Goal: Transaction & Acquisition: Download file/media

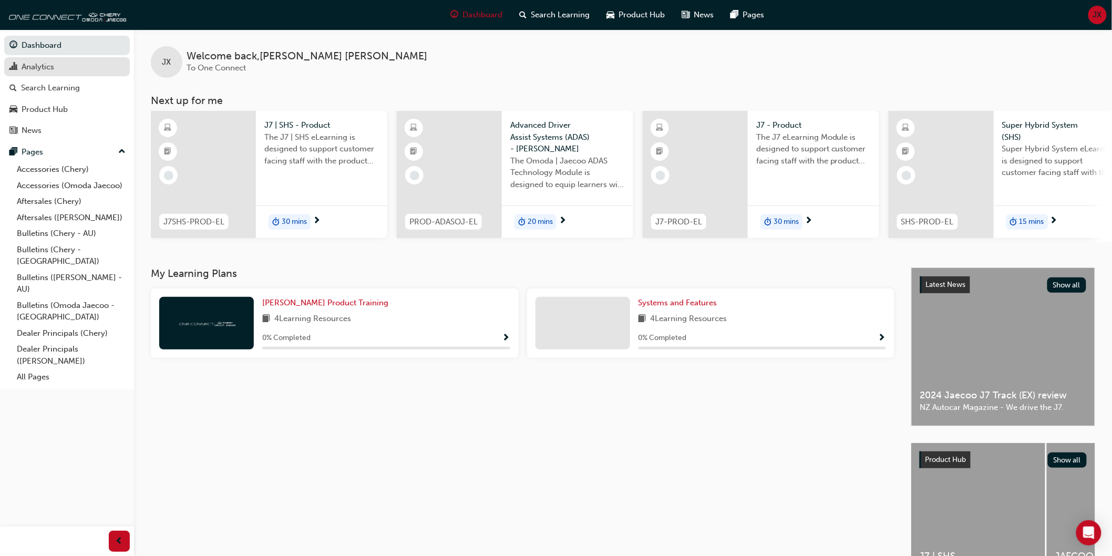
click at [54, 71] on div "Analytics" at bounding box center [38, 67] width 33 height 12
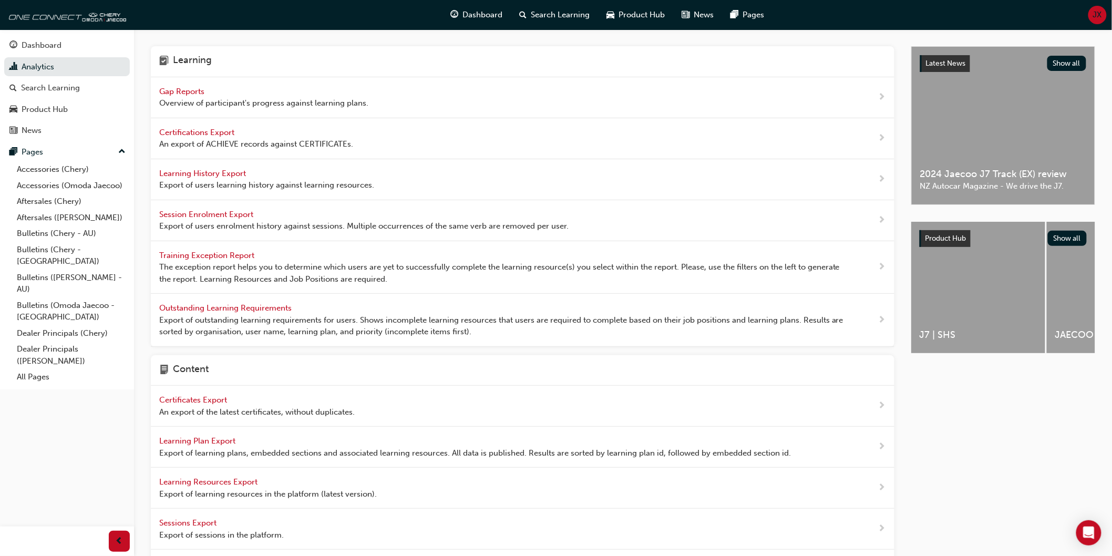
click at [209, 174] on span "Learning History Export" at bounding box center [203, 173] width 89 height 9
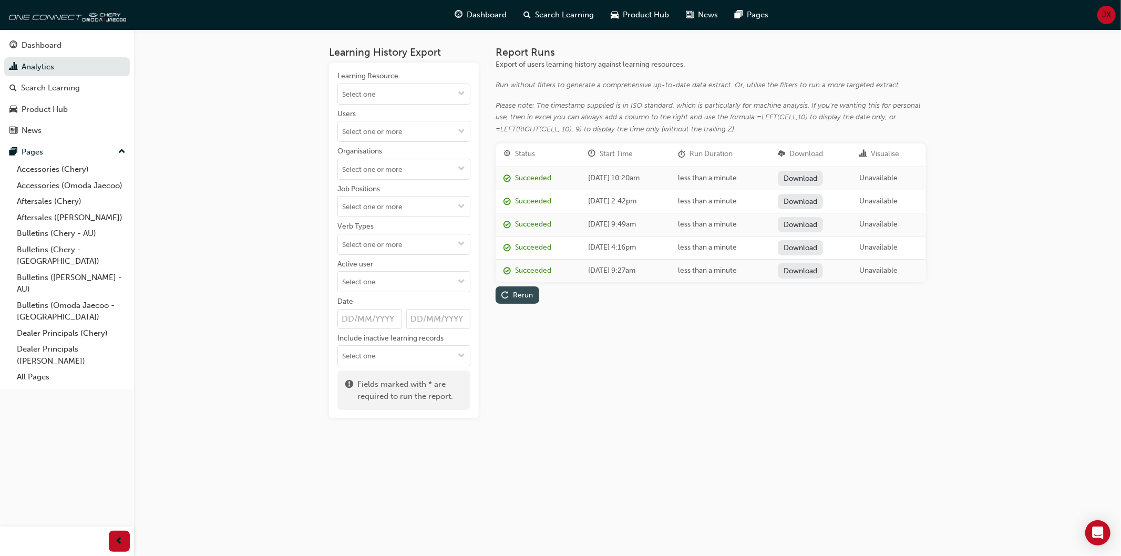
click at [522, 291] on div "Rerun" at bounding box center [523, 295] width 20 height 9
click at [809, 200] on link "Download" at bounding box center [801, 197] width 46 height 15
